Goal: Transaction & Acquisition: Purchase product/service

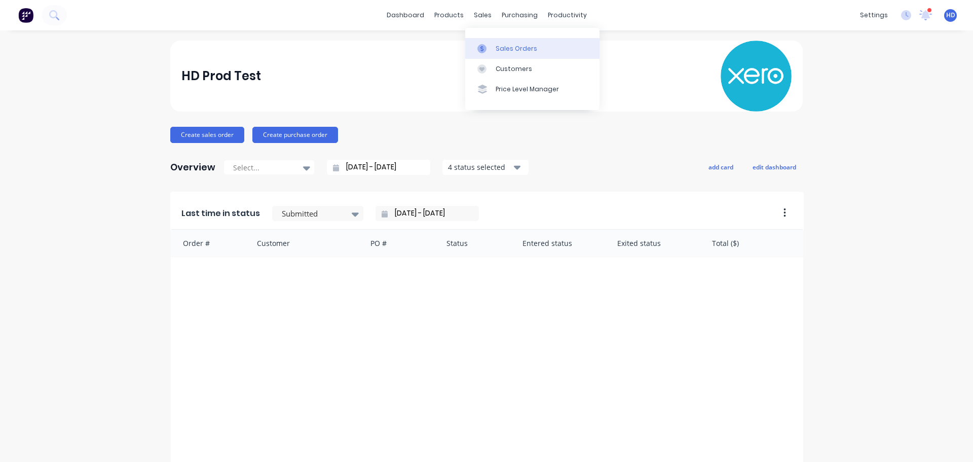
click at [510, 41] on link "Sales Orders" at bounding box center [532, 48] width 134 height 20
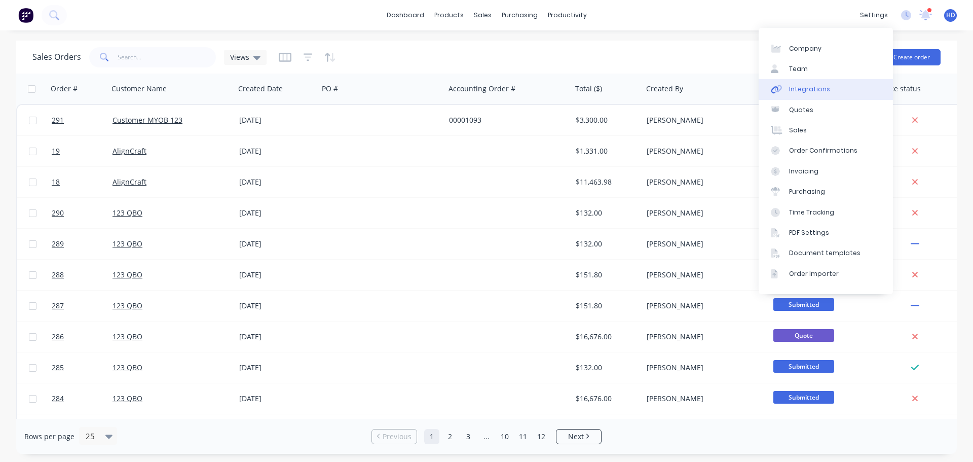
click at [822, 86] on div "Integrations" at bounding box center [809, 89] width 41 height 9
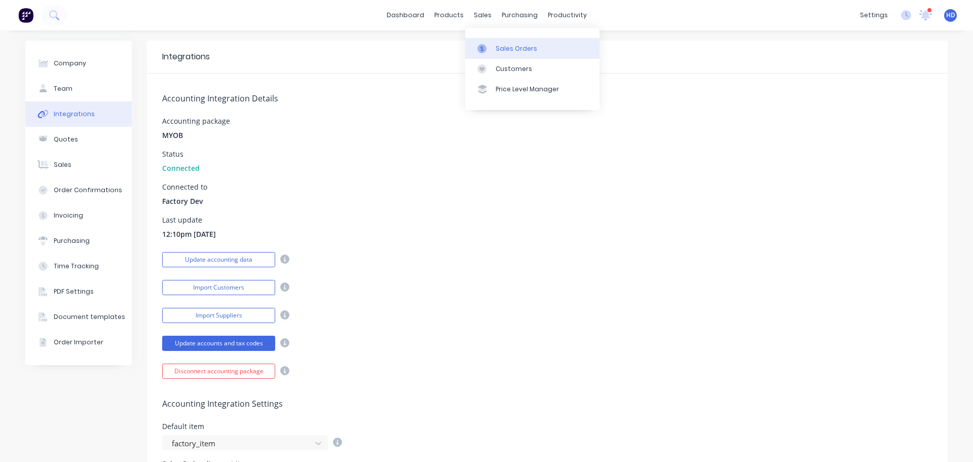
click at [511, 46] on div "Sales Orders" at bounding box center [517, 48] width 42 height 9
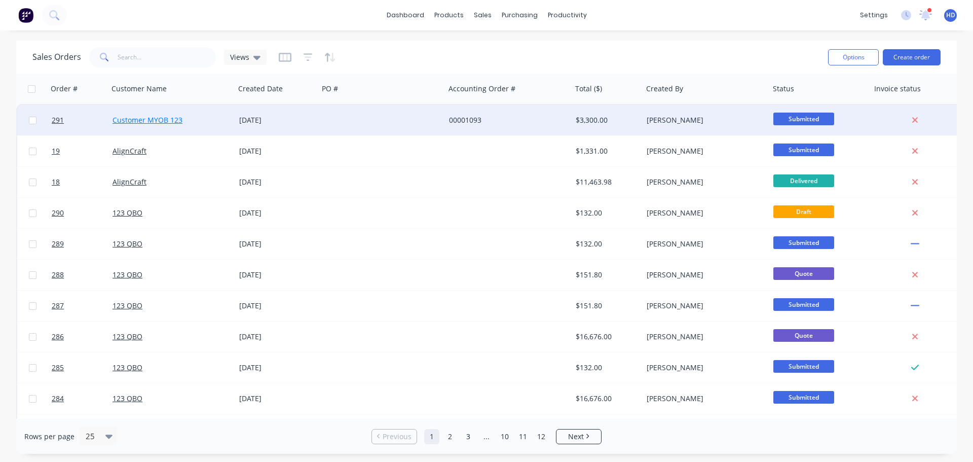
click at [150, 117] on link "Customer MYOB 123" at bounding box center [148, 120] width 70 height 10
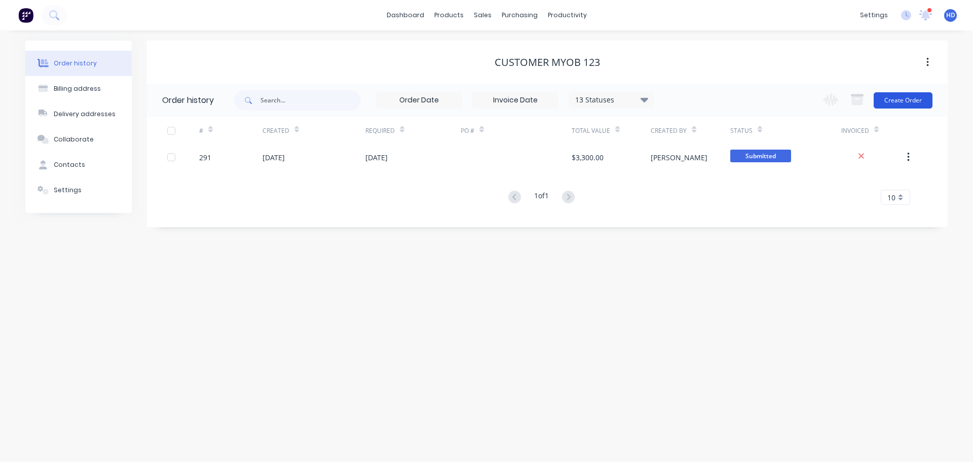
click at [906, 99] on button "Create Order" at bounding box center [903, 100] width 59 height 16
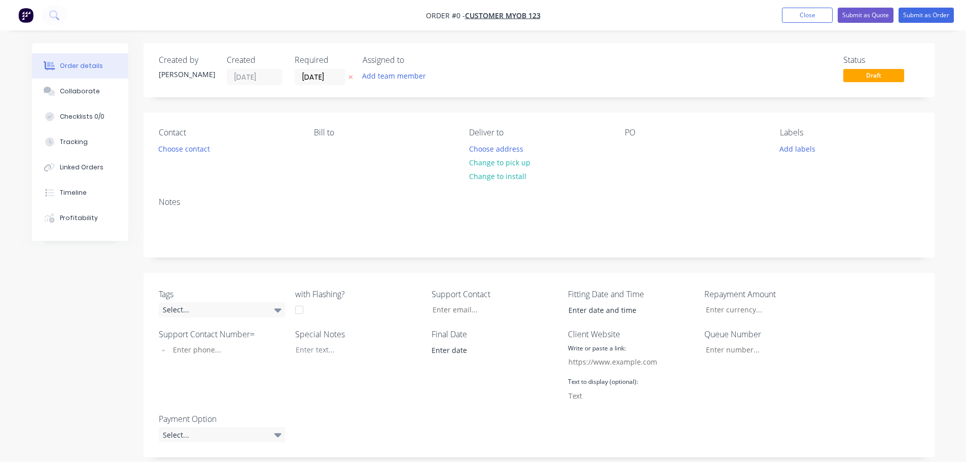
scroll to position [304, 0]
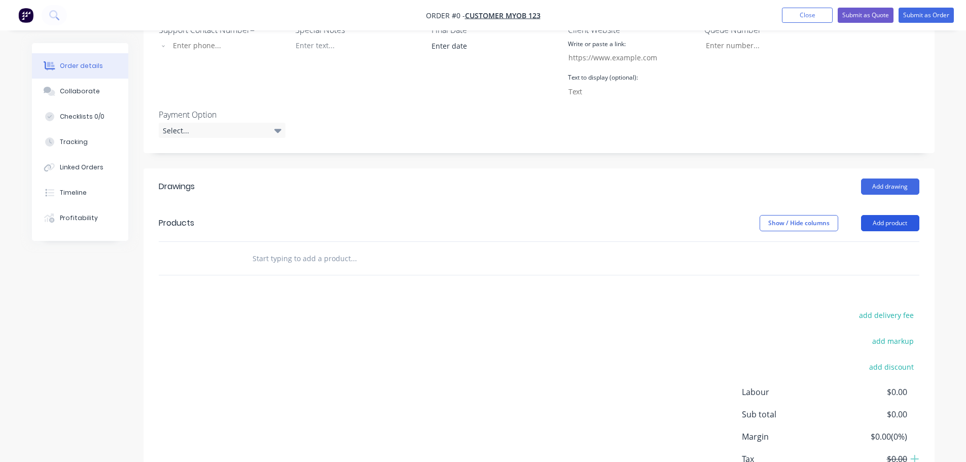
click at [897, 221] on button "Add product" at bounding box center [890, 223] width 58 height 16
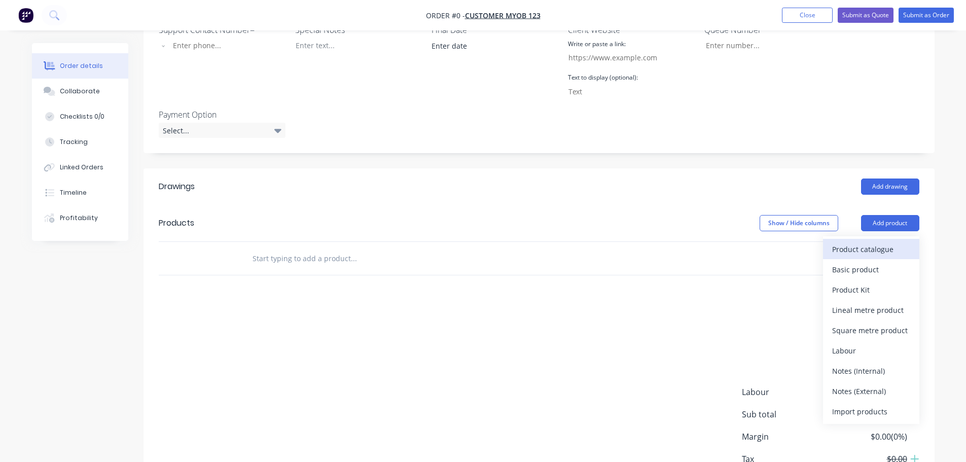
click at [873, 250] on div "Product catalogue" at bounding box center [871, 249] width 78 height 15
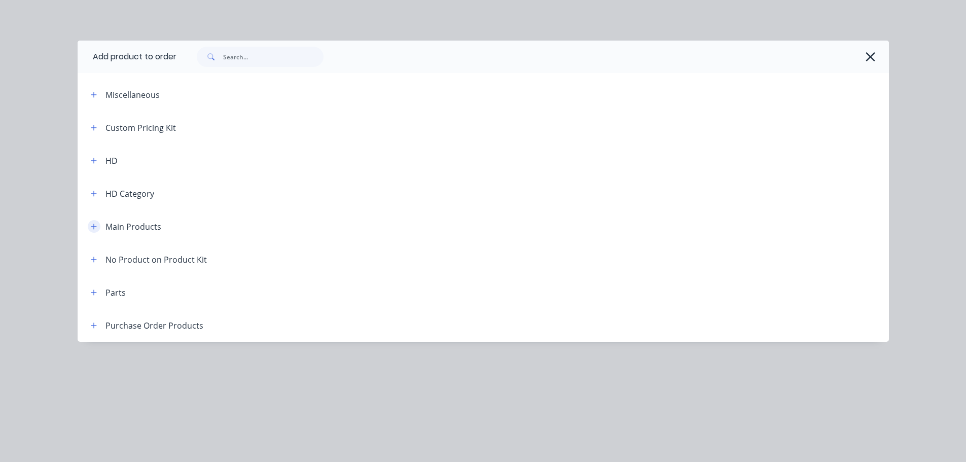
click at [93, 226] on icon "button" at bounding box center [94, 226] width 6 height 7
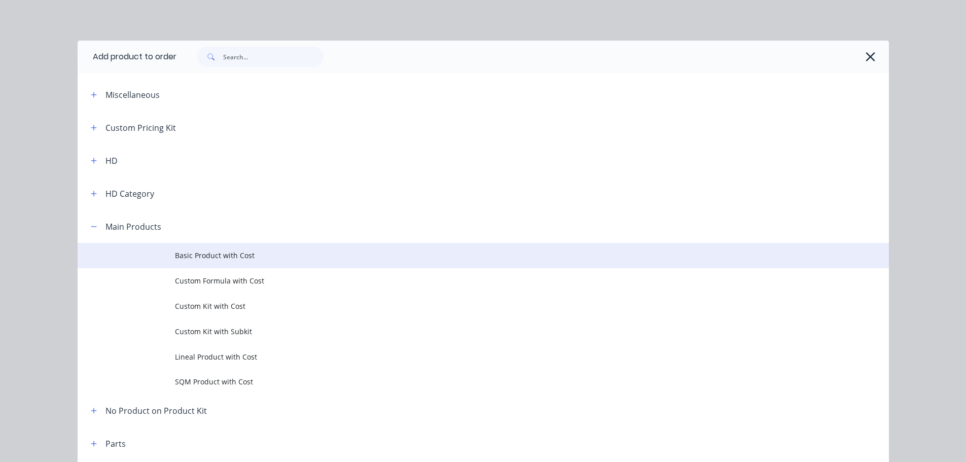
click at [202, 261] on span "Basic Product with Cost" at bounding box center [460, 255] width 571 height 11
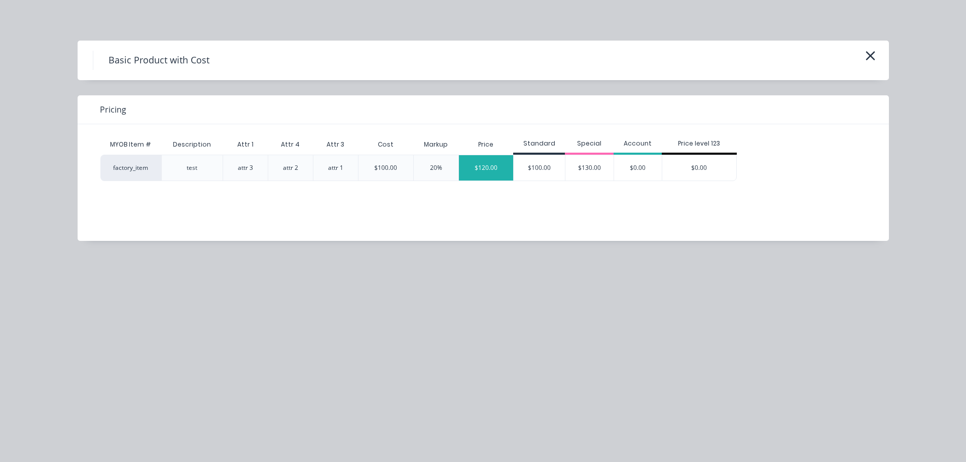
click at [494, 169] on div "$120.00" at bounding box center [486, 167] width 55 height 25
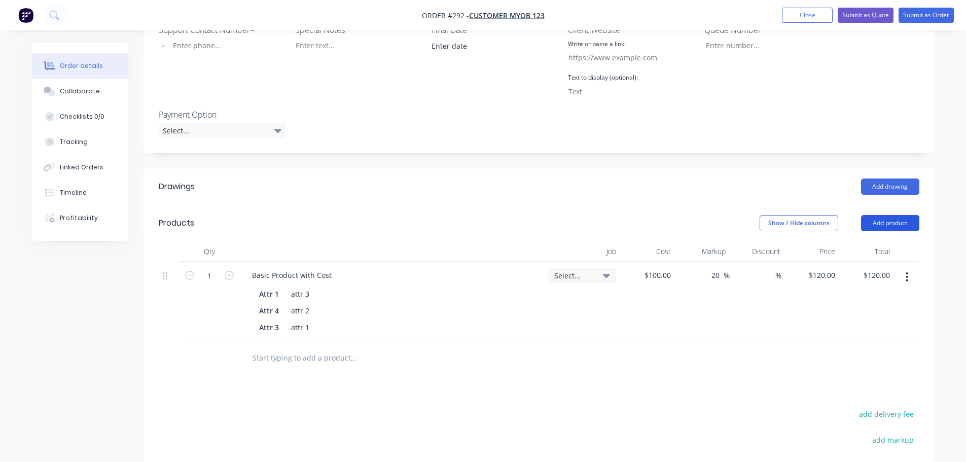
click at [890, 228] on button "Add product" at bounding box center [890, 223] width 58 height 16
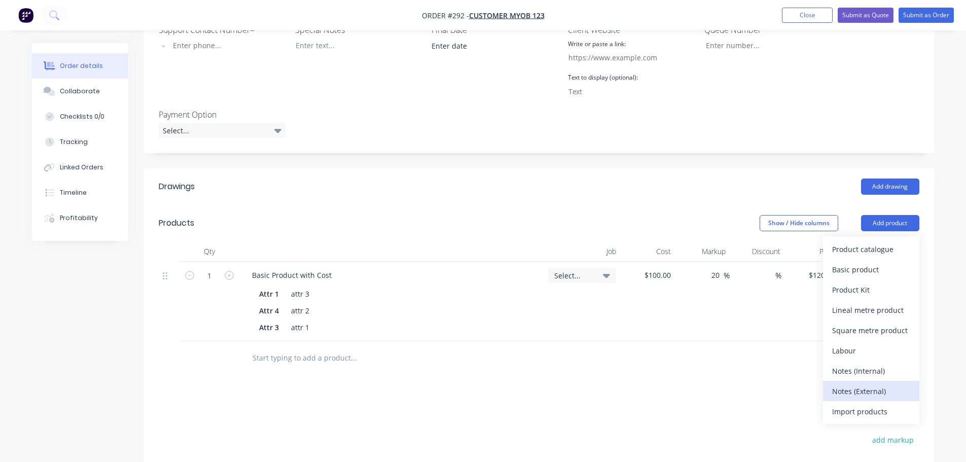
click at [869, 390] on div "Notes (External)" at bounding box center [871, 391] width 78 height 15
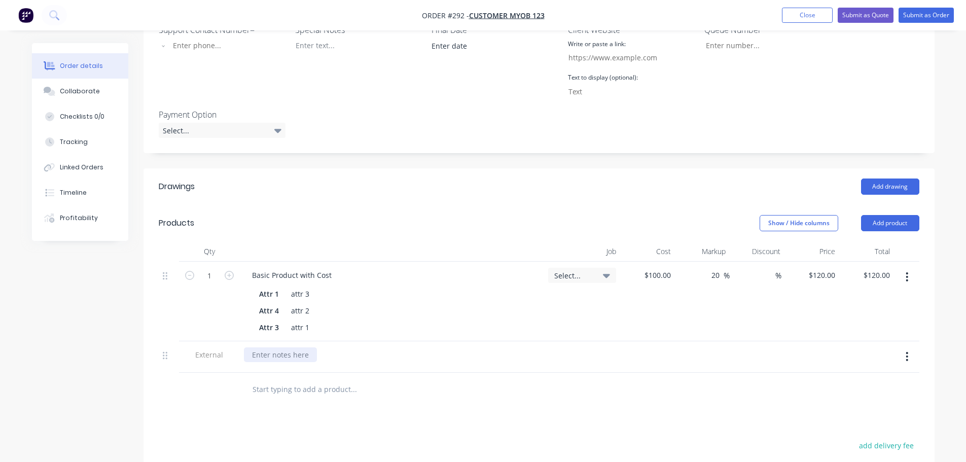
click at [295, 353] on div at bounding box center [280, 354] width 73 height 15
click at [300, 352] on div at bounding box center [280, 354] width 73 height 15
drag, startPoint x: 587, startPoint y: 378, endPoint x: 747, endPoint y: 269, distance: 193.8
click at [593, 375] on div at bounding box center [422, 389] width 365 height 33
click at [923, 14] on button "Submit as Order" at bounding box center [925, 15] width 55 height 15
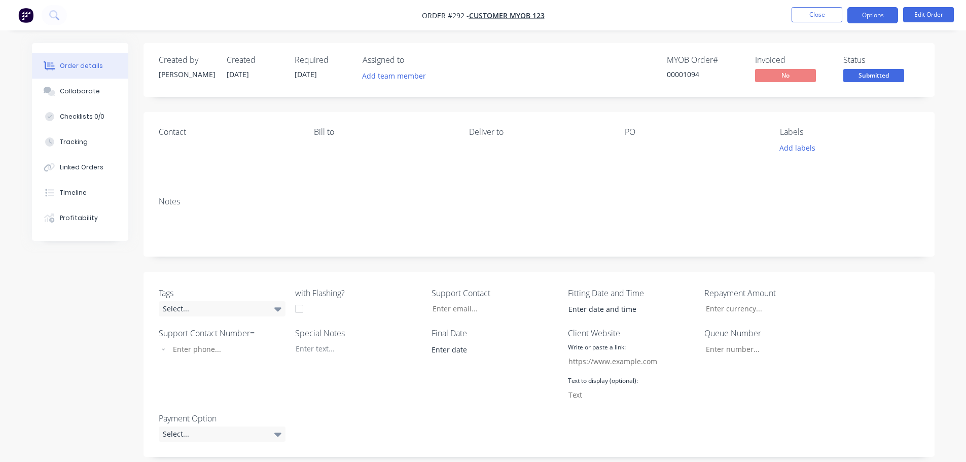
drag, startPoint x: 882, startPoint y: 10, endPoint x: 871, endPoint y: 21, distance: 15.4
click at [883, 10] on button "Options" at bounding box center [872, 15] width 51 height 16
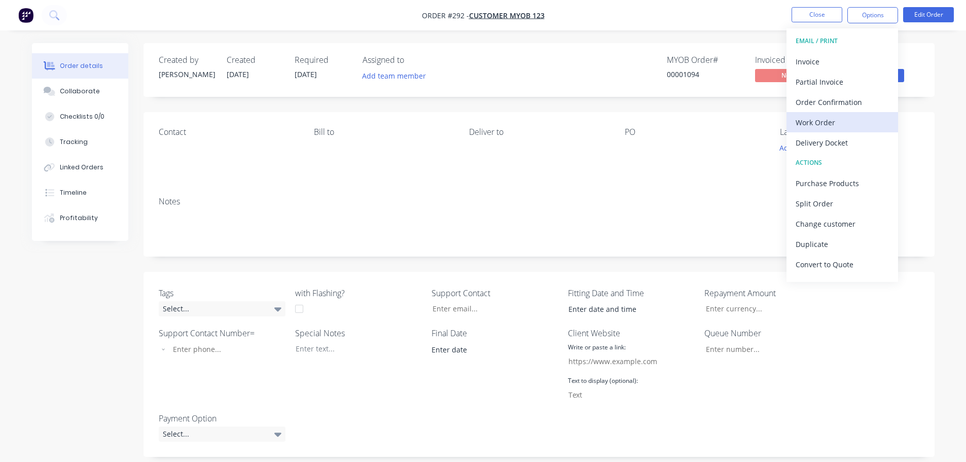
click at [840, 119] on div "Work Order" at bounding box center [841, 122] width 93 height 15
click at [843, 122] on div "Custom" at bounding box center [841, 122] width 93 height 15
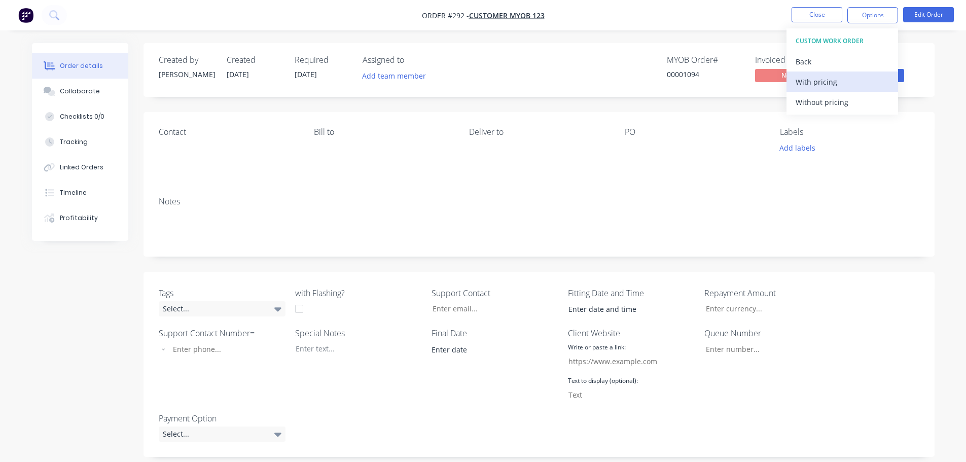
click at [841, 87] on div "With pricing" at bounding box center [841, 82] width 93 height 15
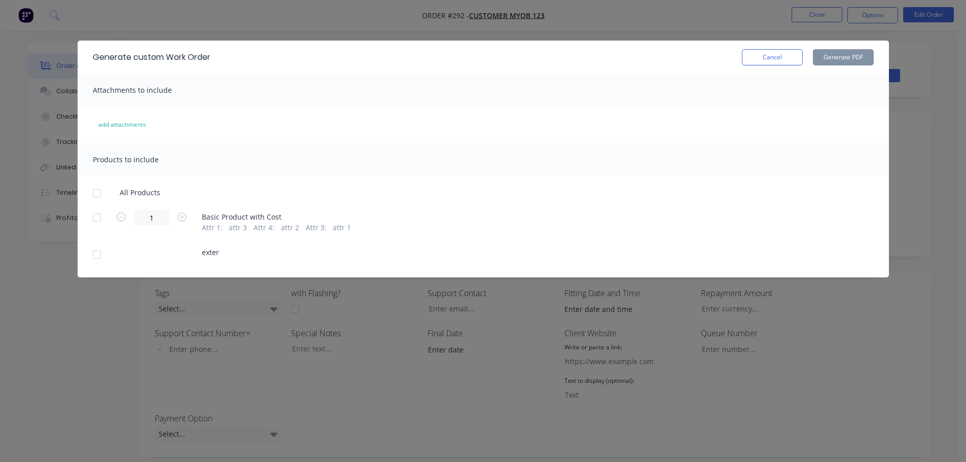
click at [97, 194] on div at bounding box center [97, 193] width 20 height 20
click at [833, 56] on button "Generate PDF" at bounding box center [843, 57] width 61 height 16
click at [778, 61] on button "Cancel" at bounding box center [772, 57] width 61 height 16
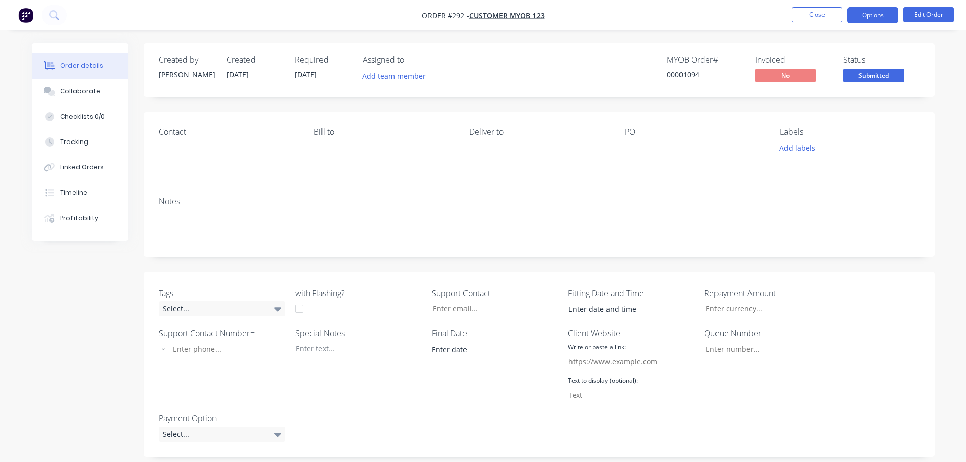
click at [866, 8] on button "Options" at bounding box center [872, 15] width 51 height 16
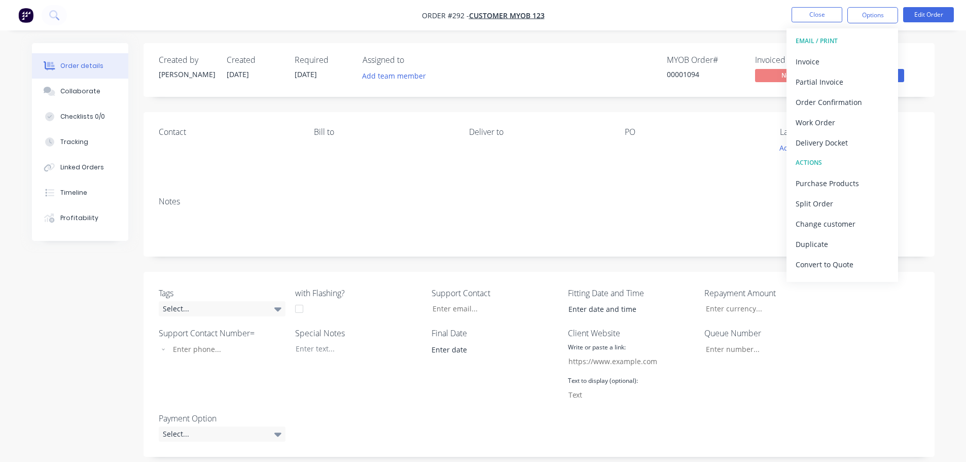
drag, startPoint x: 841, startPoint y: 137, endPoint x: 822, endPoint y: 135, distance: 19.3
click at [840, 137] on div "Delivery Docket" at bounding box center [841, 142] width 93 height 15
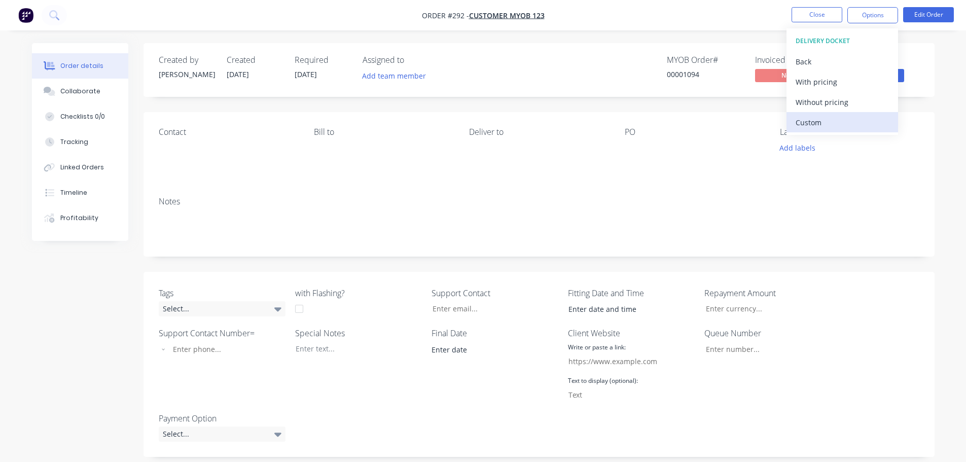
click at [825, 118] on div "Custom" at bounding box center [841, 122] width 93 height 15
click at [837, 85] on div "With pricing" at bounding box center [841, 82] width 93 height 15
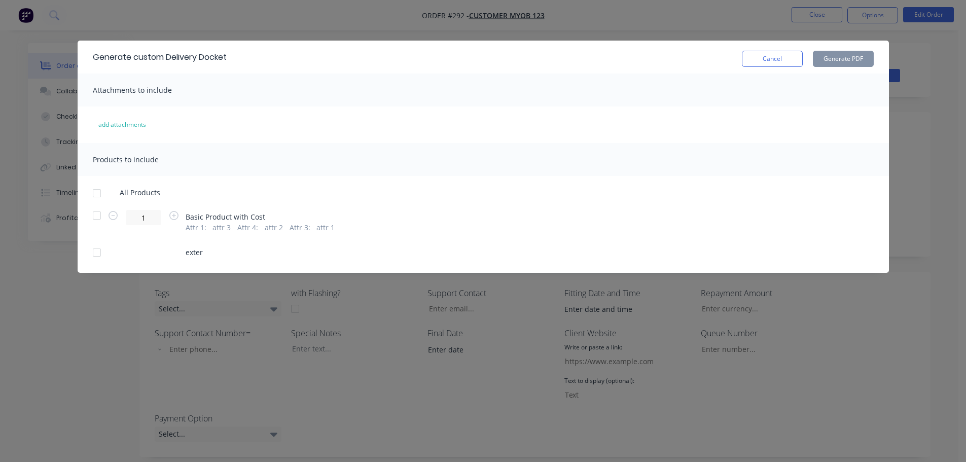
click at [98, 253] on div at bounding box center [97, 252] width 20 height 20
click at [99, 213] on div at bounding box center [97, 215] width 20 height 20
click at [864, 57] on button "Generate PDF" at bounding box center [843, 59] width 61 height 16
click at [768, 60] on button "Cancel" at bounding box center [772, 59] width 61 height 16
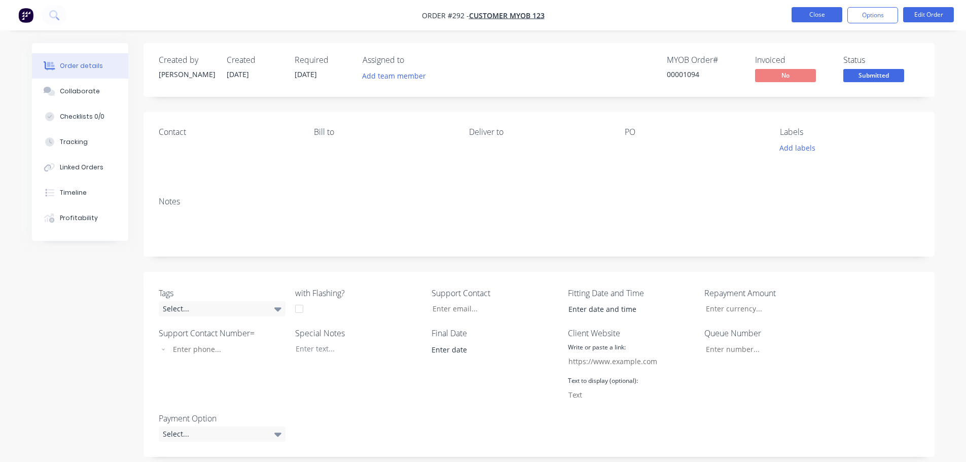
click at [809, 13] on button "Close" at bounding box center [816, 14] width 51 height 15
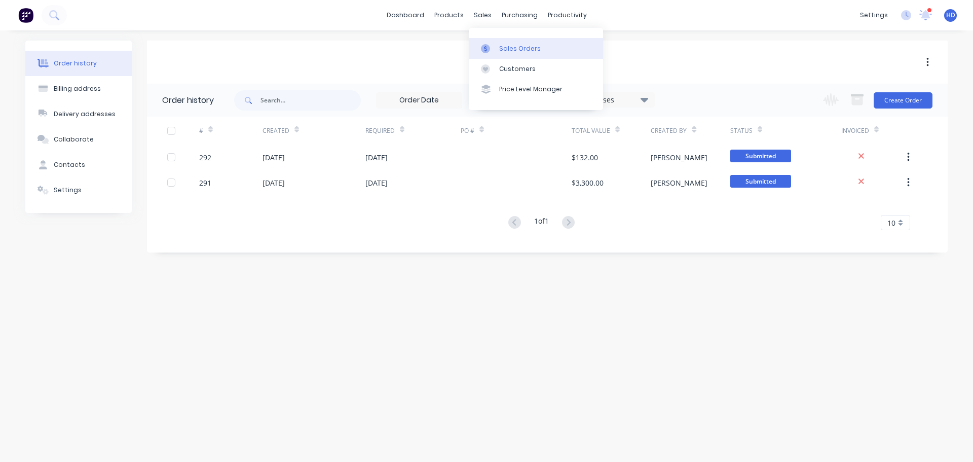
click at [504, 44] on div "Sales Orders" at bounding box center [520, 48] width 42 height 9
